Goal: Transaction & Acquisition: Register for event/course

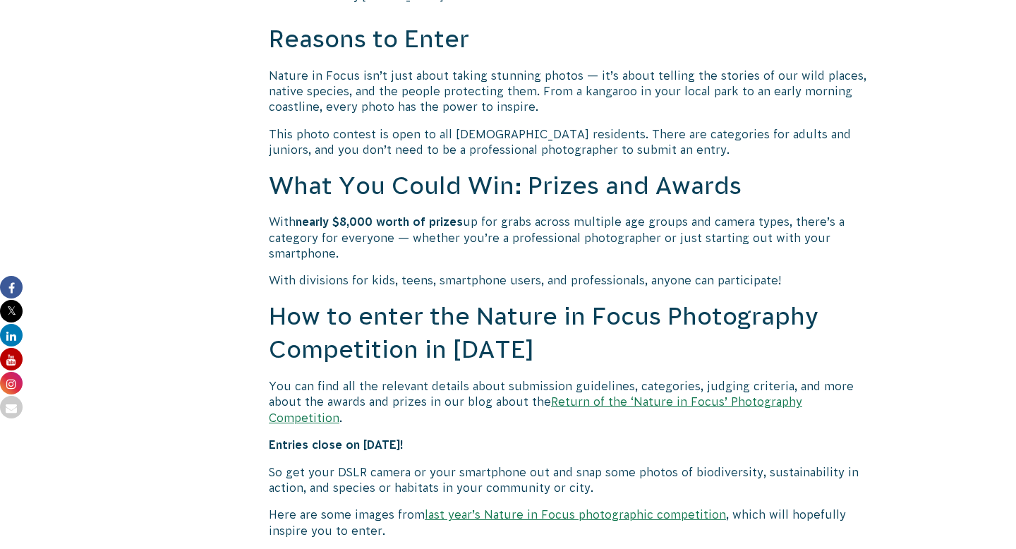
scroll to position [1112, 0]
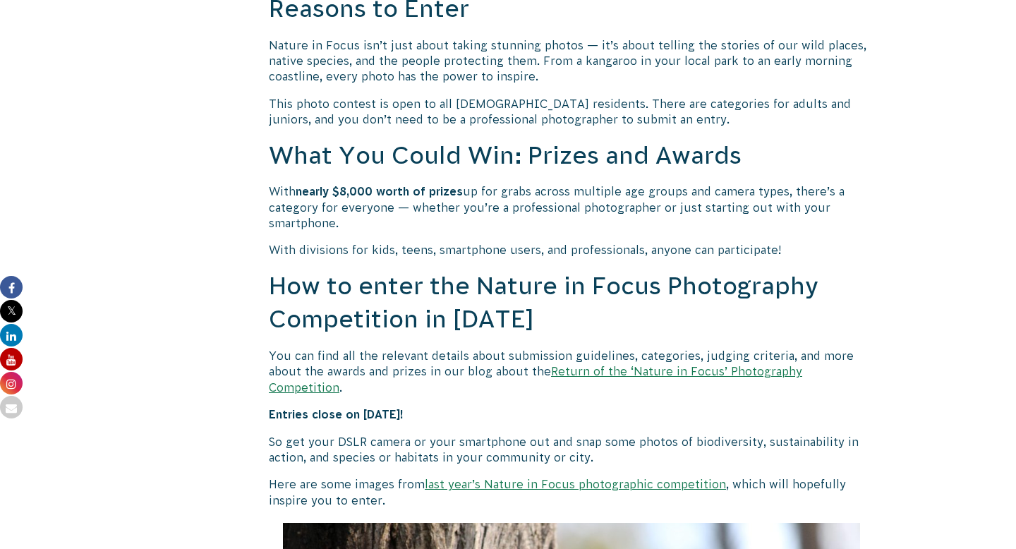
click at [449, 476] on p "Here are some images from last year’s Nature in Focus photographic competition …" at bounding box center [572, 492] width 606 height 32
click at [448, 478] on link "last year’s Nature in Focus photographic competition" at bounding box center [575, 484] width 301 height 13
click at [644, 371] on link "Return of the ‘Nature in Focus’ Photography Competition" at bounding box center [536, 379] width 534 height 28
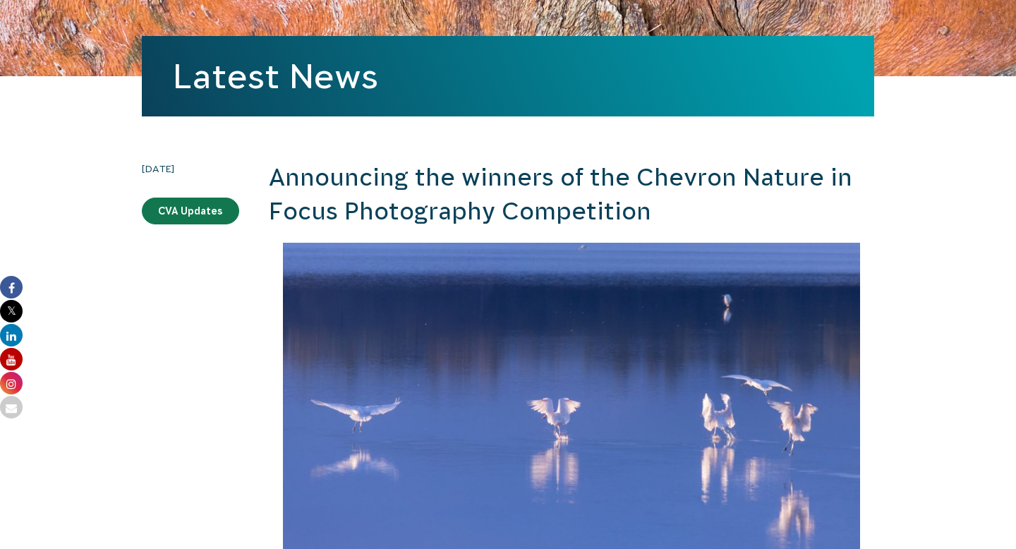
scroll to position [70, 0]
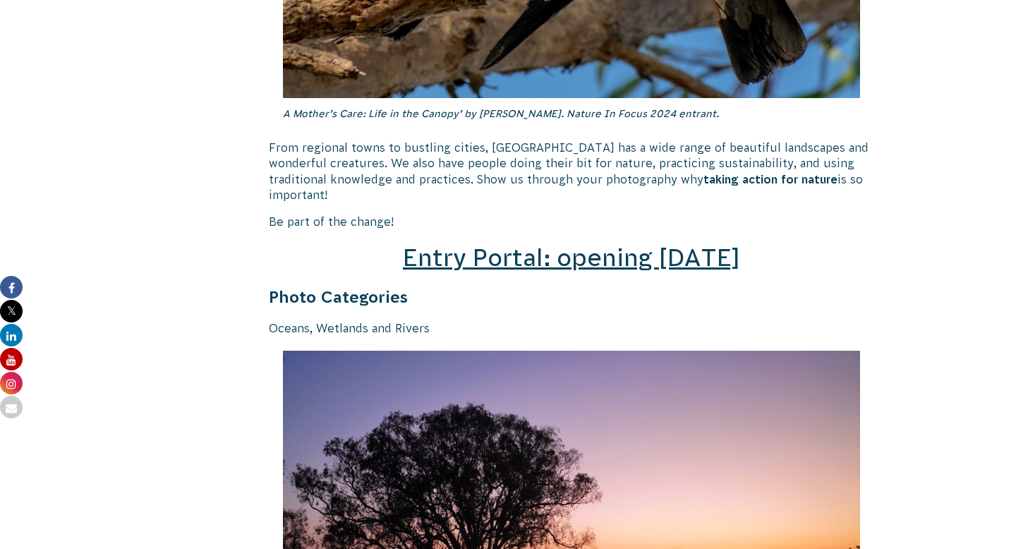
scroll to position [2054, 0]
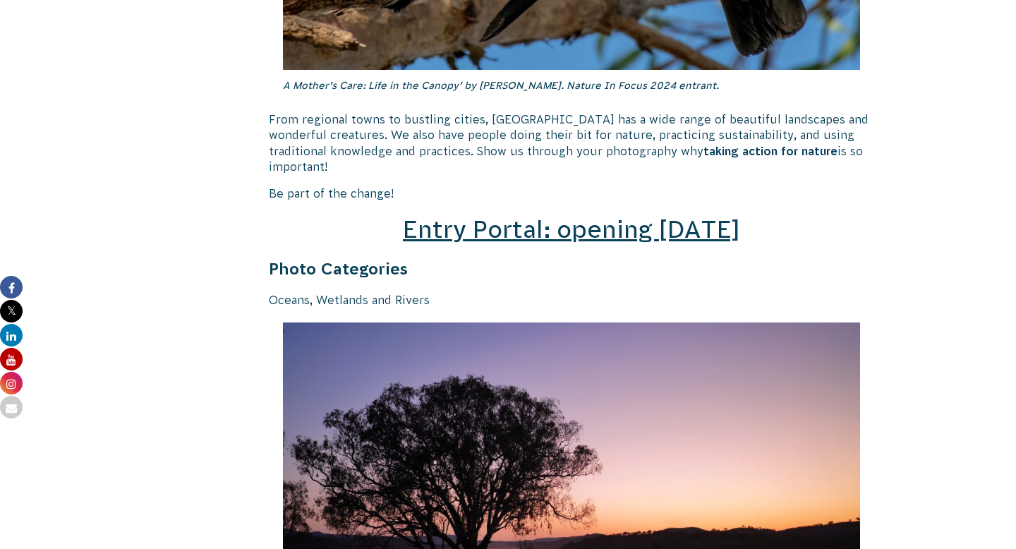
click at [549, 217] on span "Entry Portal: opening July 4" at bounding box center [571, 229] width 337 height 27
